Goal: Navigation & Orientation: Find specific page/section

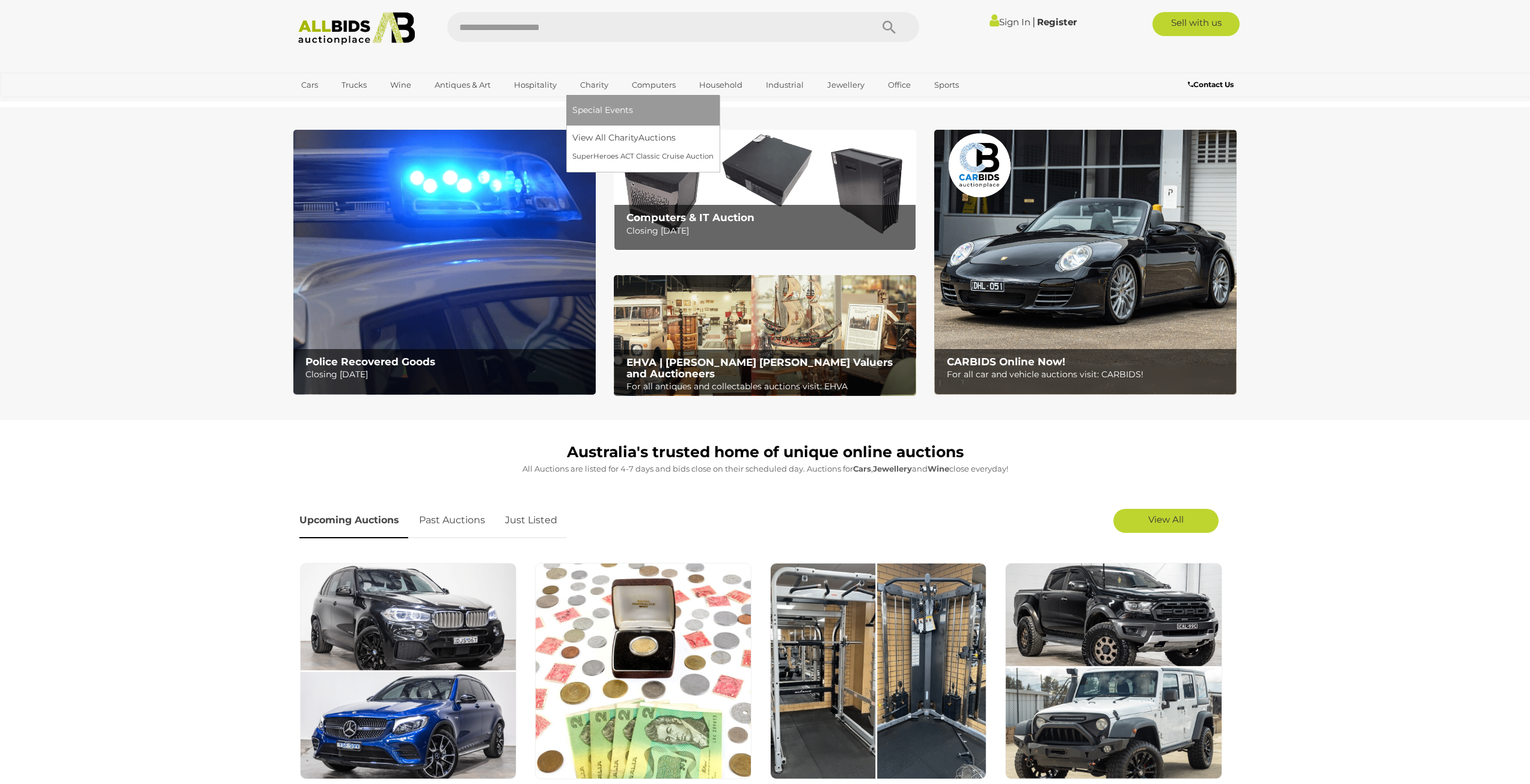
click at [610, 81] on link "Charity" at bounding box center [594, 85] width 44 height 20
click at [619, 136] on link "View All Charity Auctions" at bounding box center [643, 138] width 142 height 19
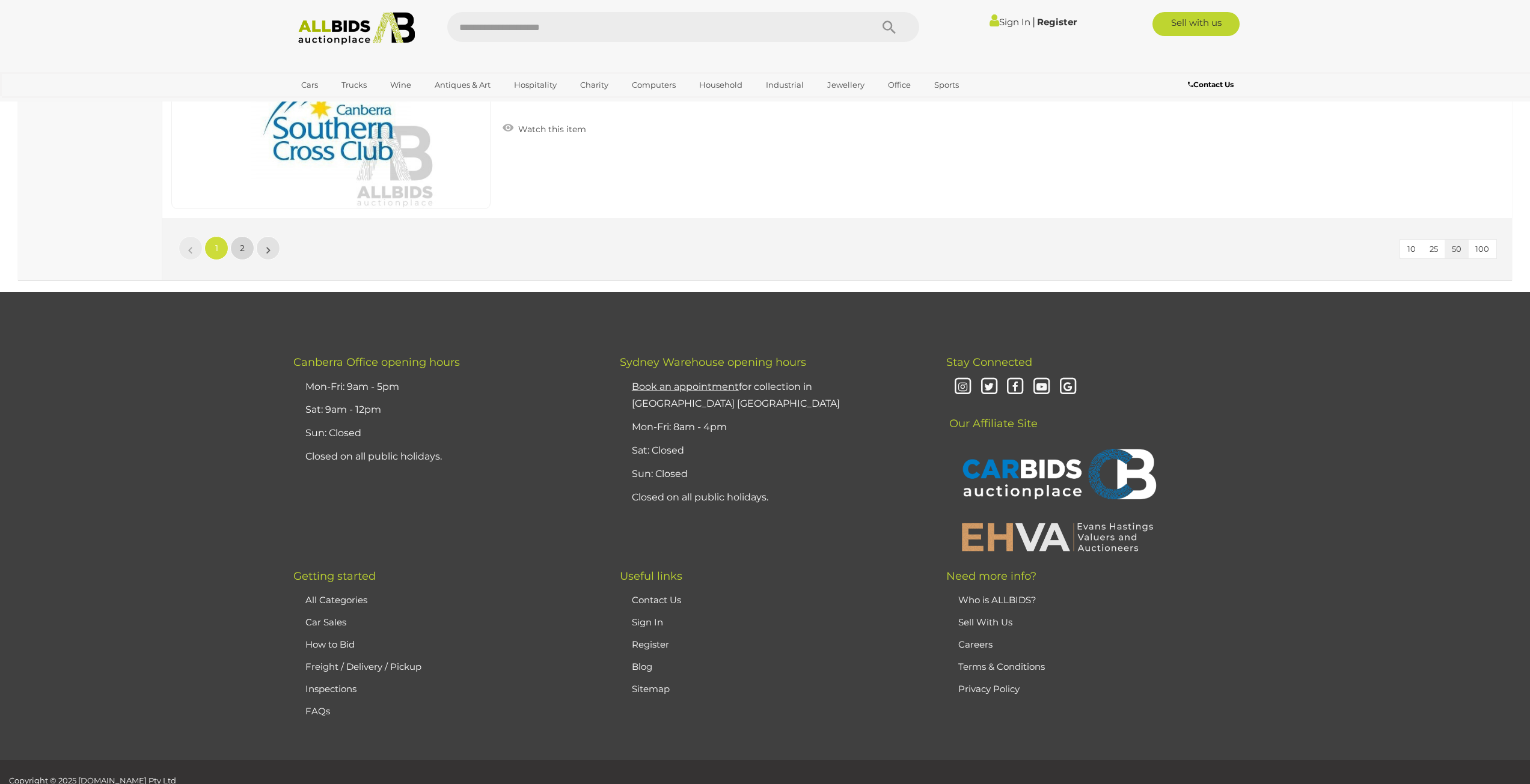
click at [236, 244] on link "2" at bounding box center [242, 248] width 24 height 24
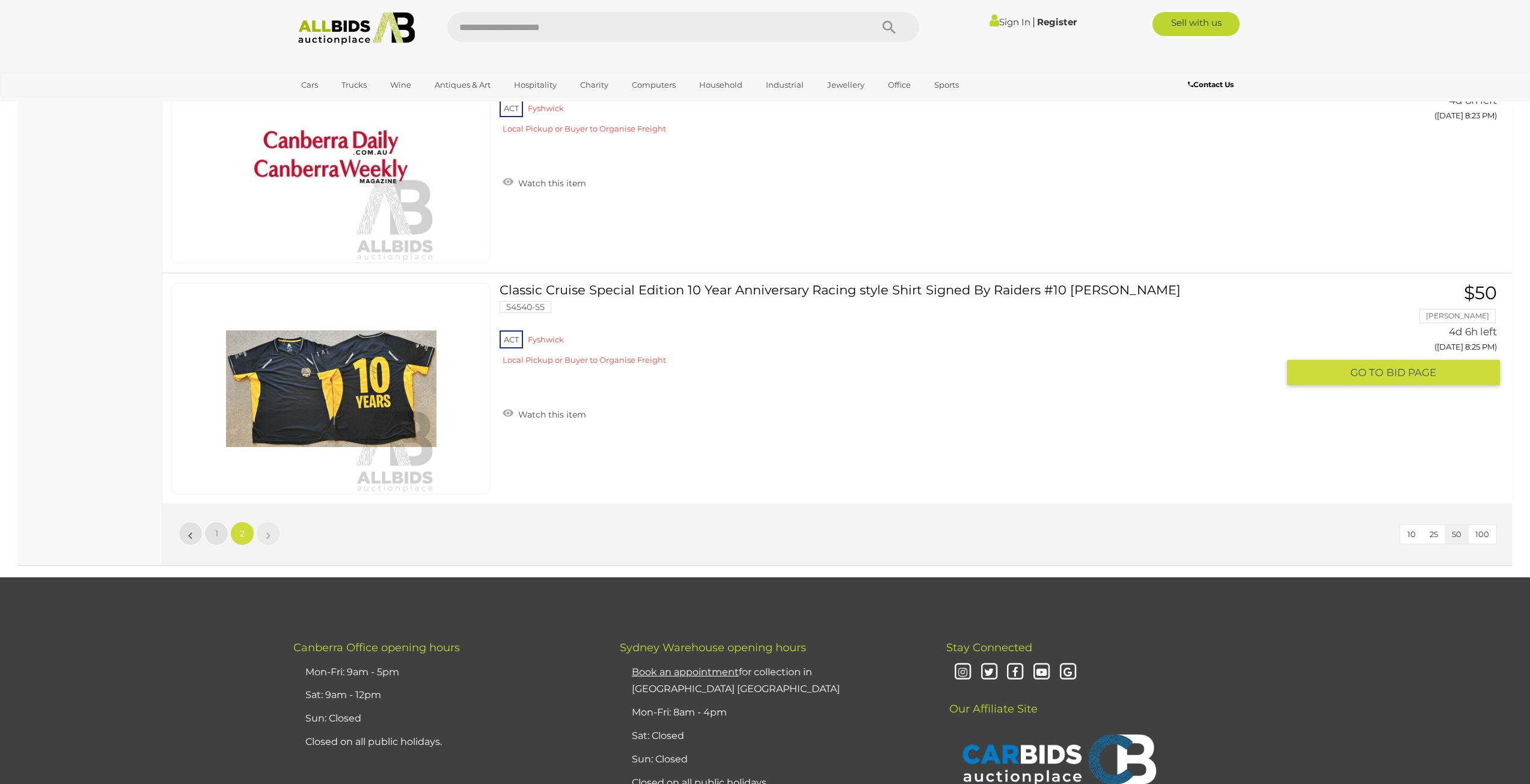
scroll to position [1041, 0]
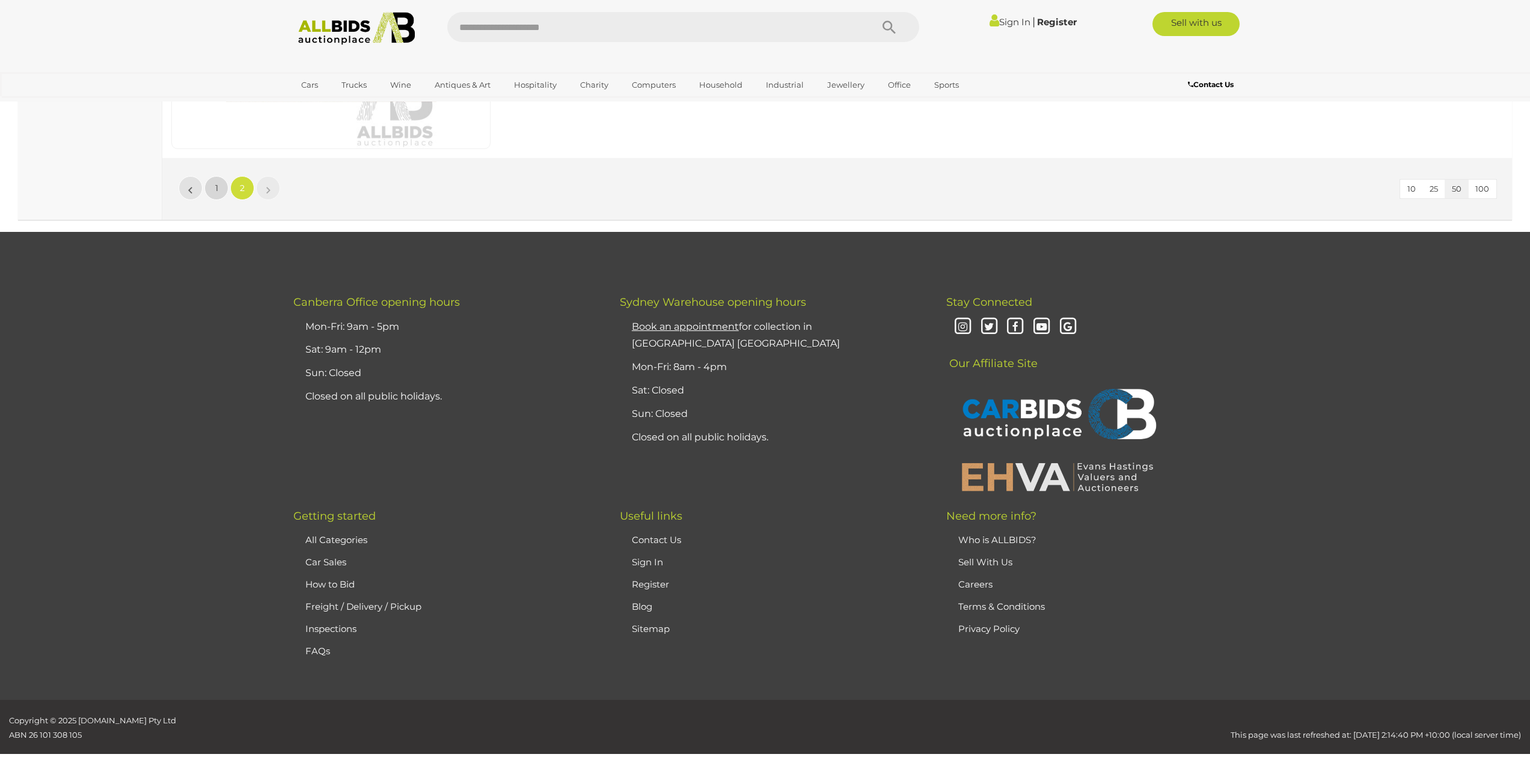
click at [218, 197] on link "1" at bounding box center [216, 188] width 24 height 24
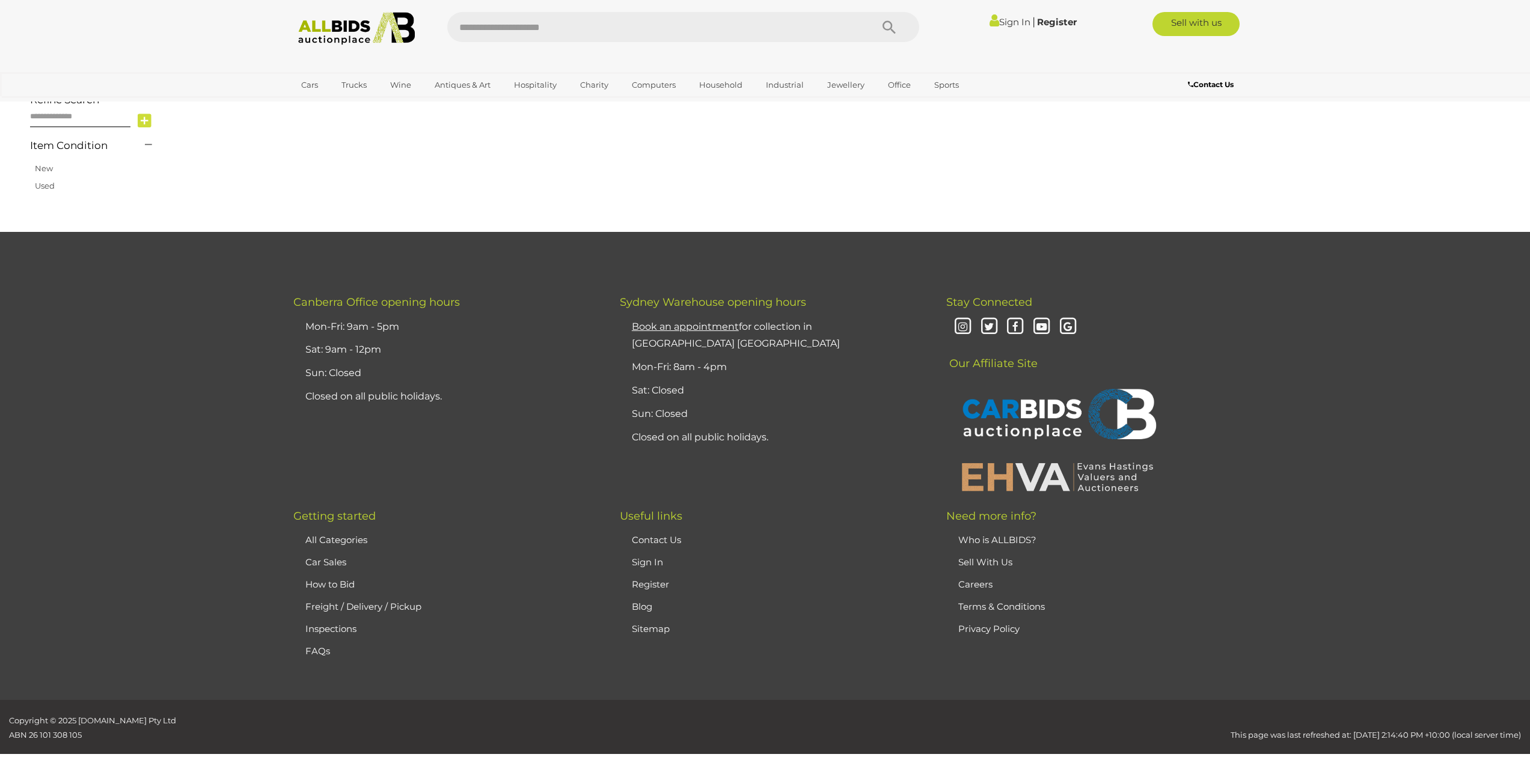
scroll to position [154, 0]
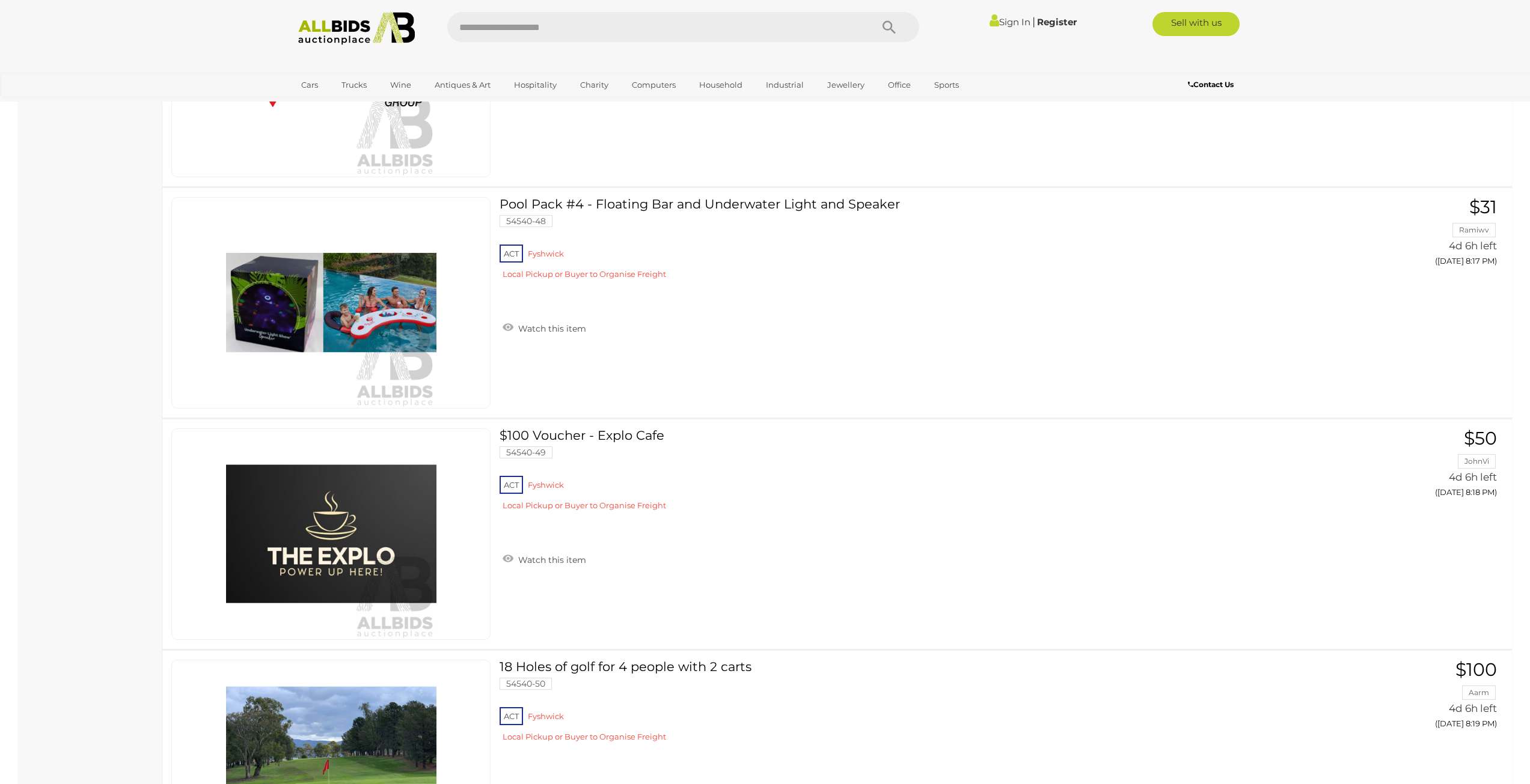
scroll to position [3939, 0]
